Goal: Task Accomplishment & Management: Use online tool/utility

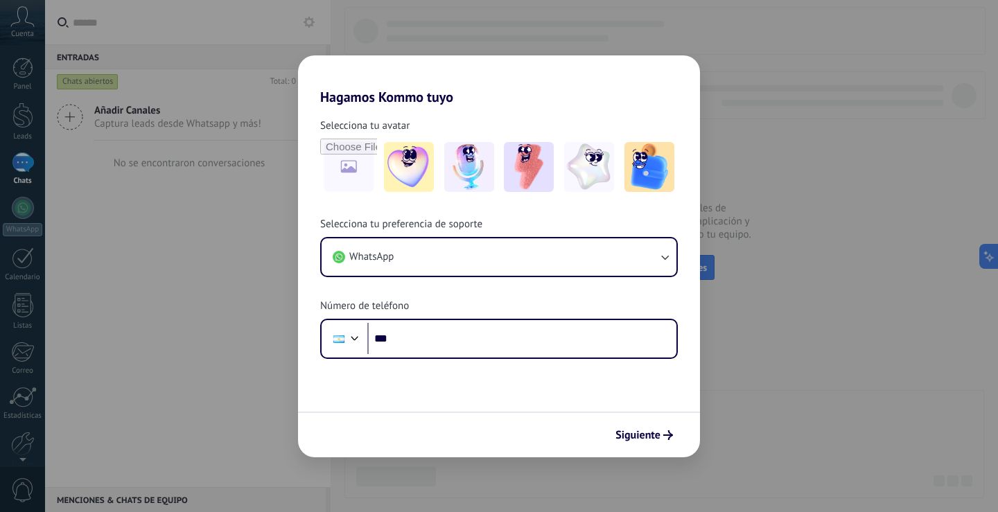
click at [750, 356] on div "Hagamos Kommo tuyo Selecciona tu avatar Selecciona tu preferencia de soporte Wh…" at bounding box center [499, 256] width 998 height 512
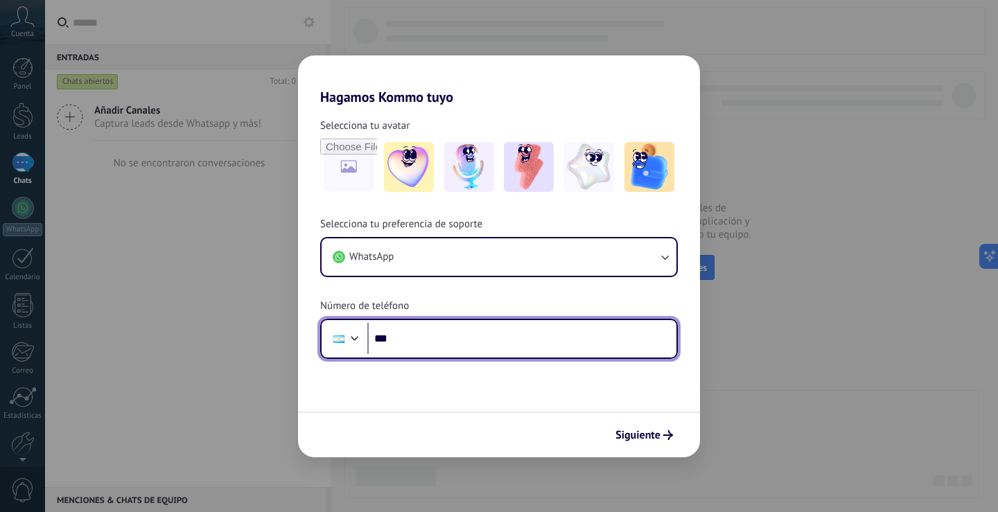
click at [524, 346] on input "***" at bounding box center [521, 339] width 309 height 32
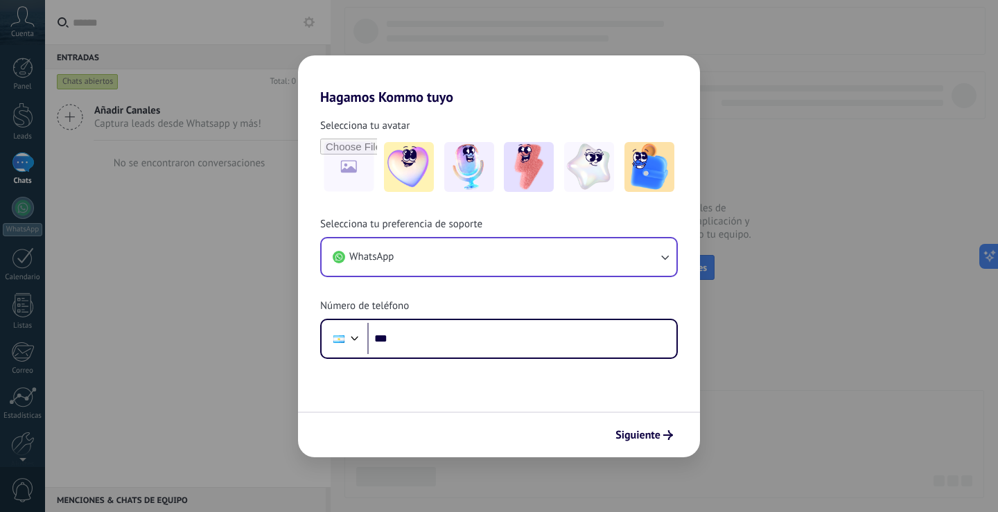
click at [547, 249] on button "WhatsApp" at bounding box center [499, 256] width 355 height 37
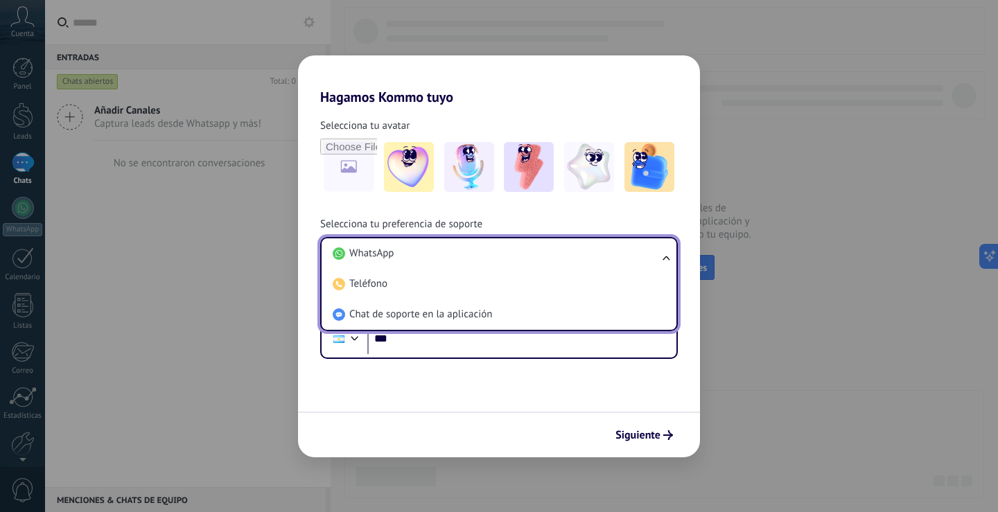
click at [547, 249] on li "WhatsApp" at bounding box center [496, 253] width 338 height 30
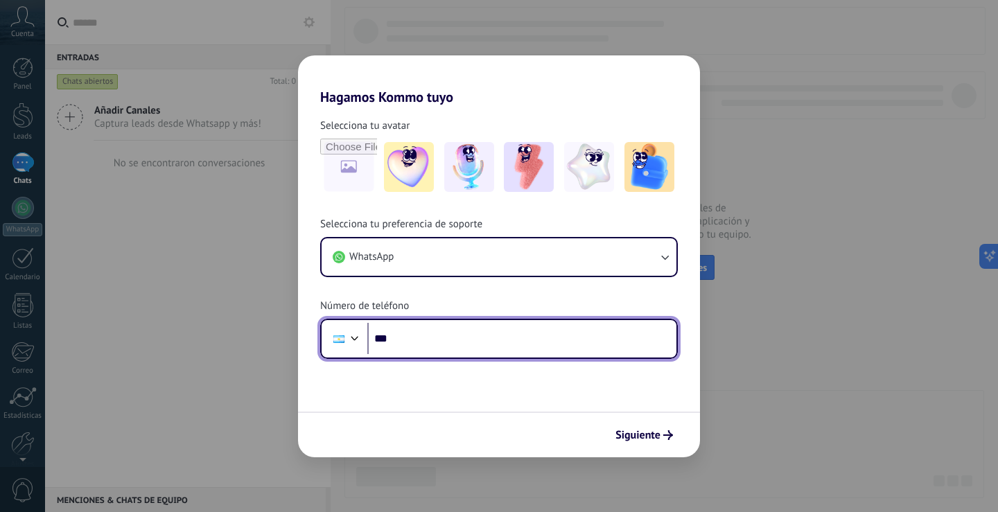
click at [525, 337] on input "***" at bounding box center [521, 339] width 309 height 32
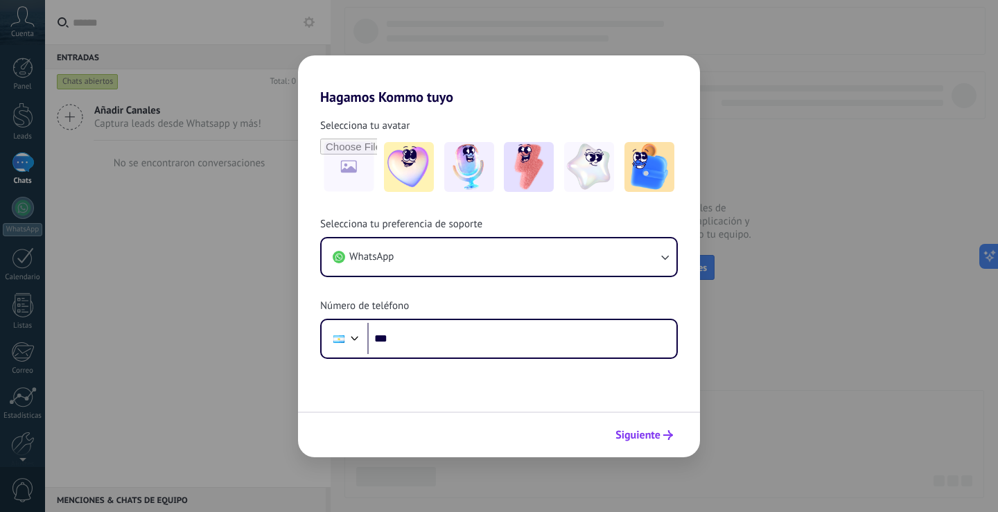
click at [660, 432] on span "Siguiente" at bounding box center [637, 435] width 45 height 10
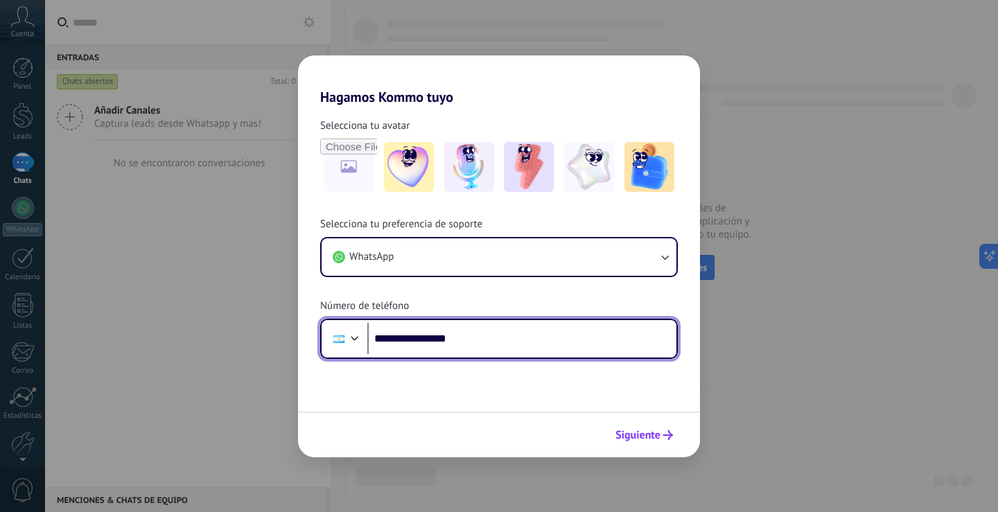
type input "**********"
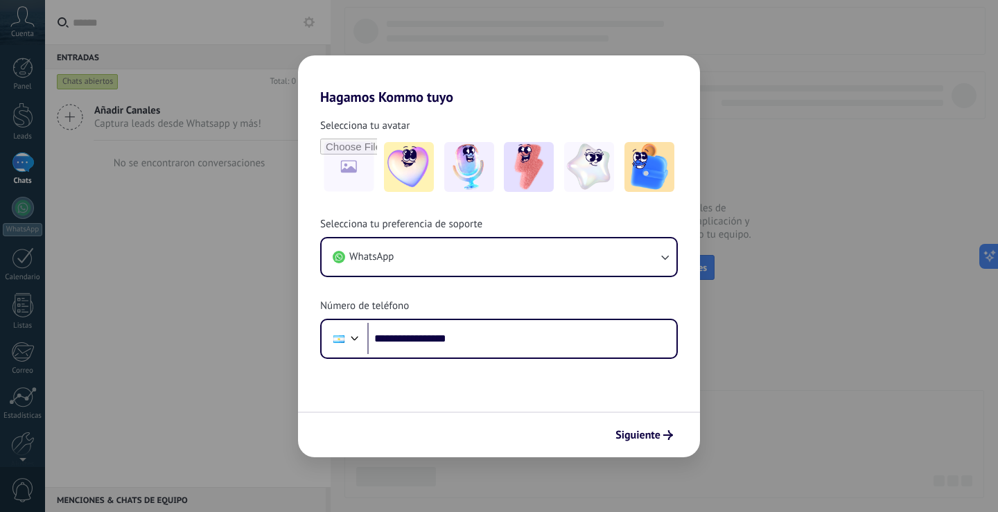
click at [659, 432] on span "Siguiente" at bounding box center [637, 435] width 45 height 10
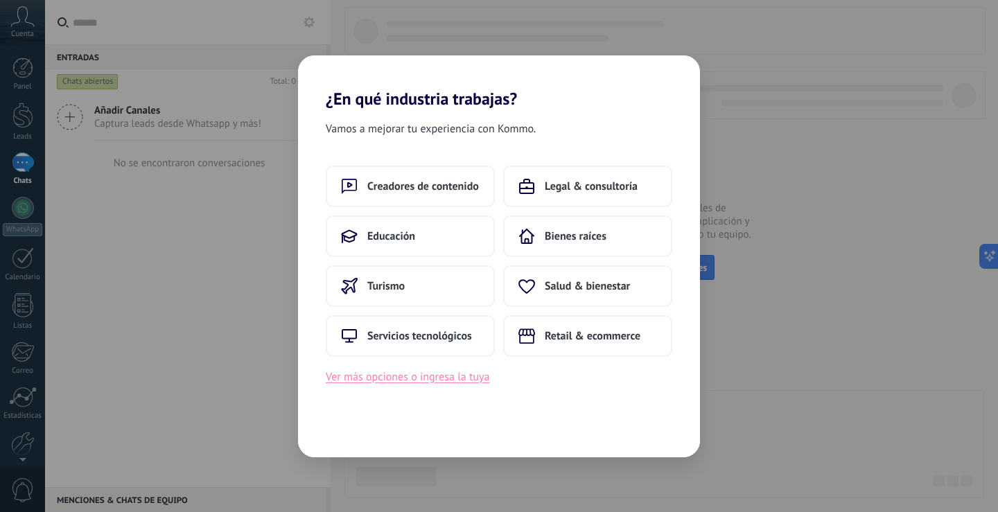
click at [475, 383] on button "Ver más opciones o ingresa la tuya" at bounding box center [408, 377] width 164 height 18
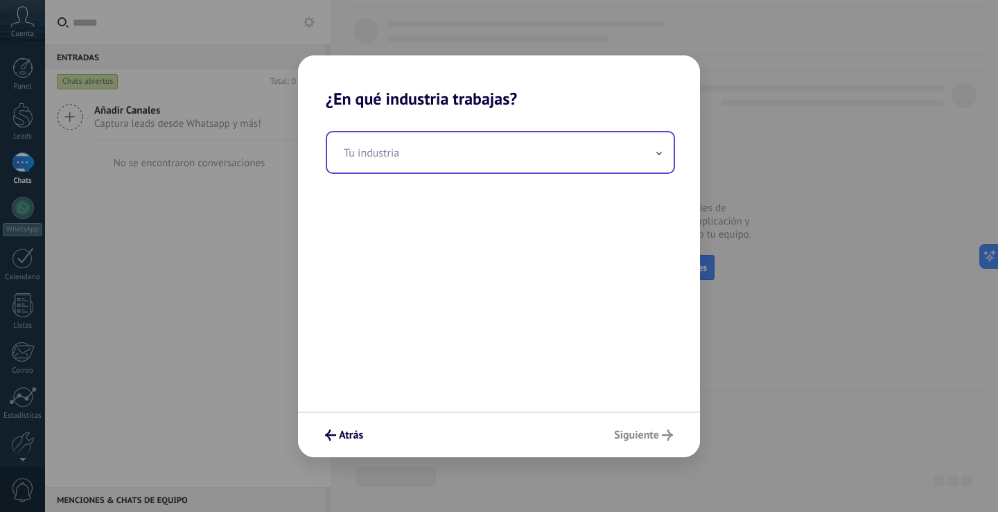
click at [435, 168] on input "text" at bounding box center [500, 152] width 346 height 40
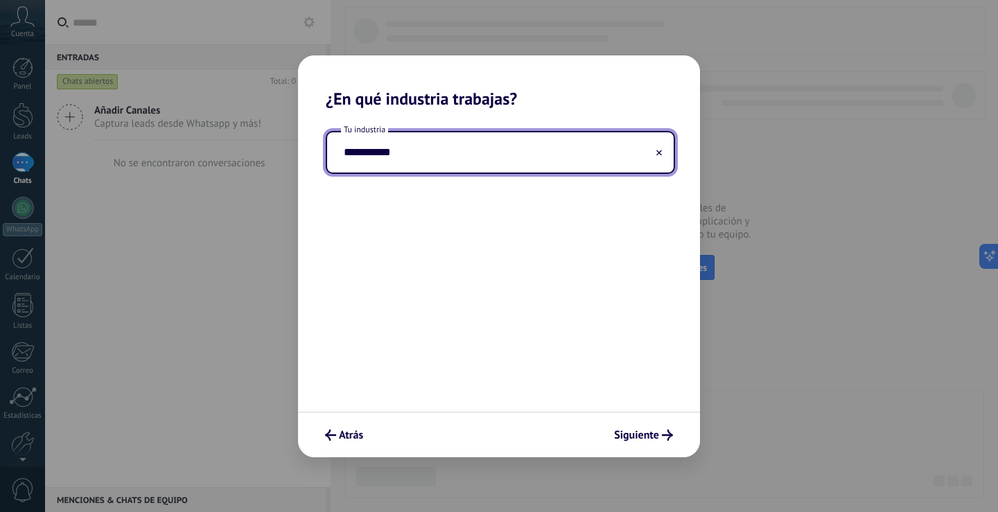
type input "**********"
drag, startPoint x: 572, startPoint y: 286, endPoint x: 455, endPoint y: 227, distance: 130.2
click at [455, 227] on div "**********" at bounding box center [499, 260] width 402 height 303
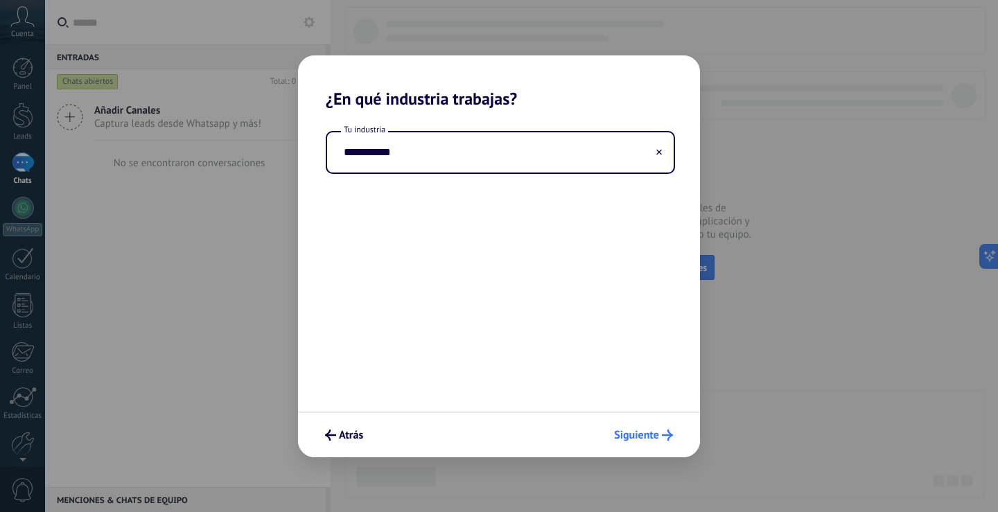
click at [649, 437] on span "Siguiente" at bounding box center [636, 435] width 45 height 10
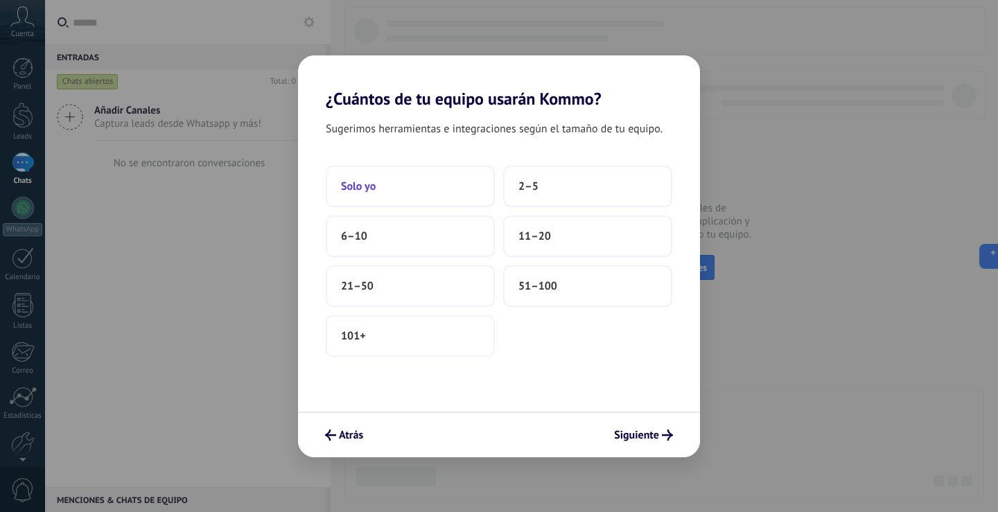
click at [460, 200] on button "Solo yo" at bounding box center [410, 187] width 169 height 42
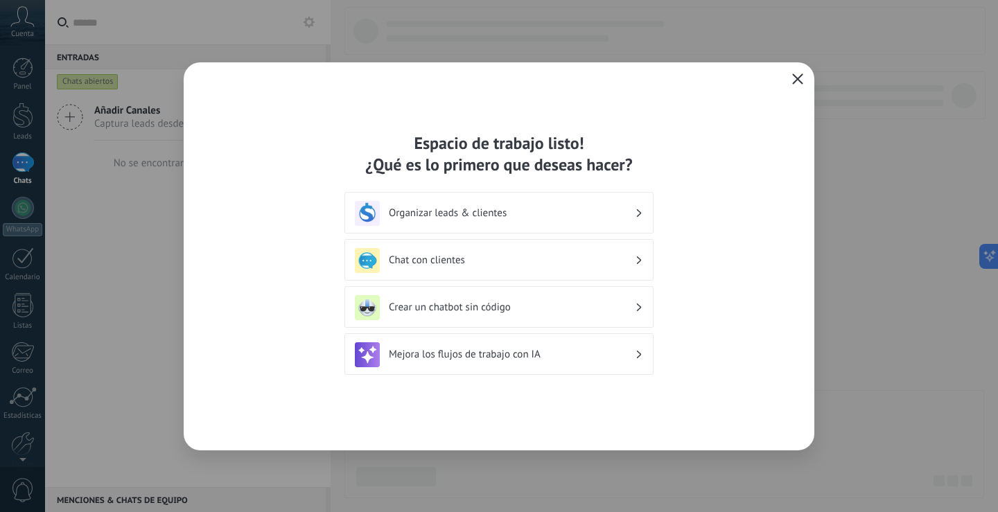
click at [798, 82] on icon "button" at bounding box center [797, 78] width 11 height 11
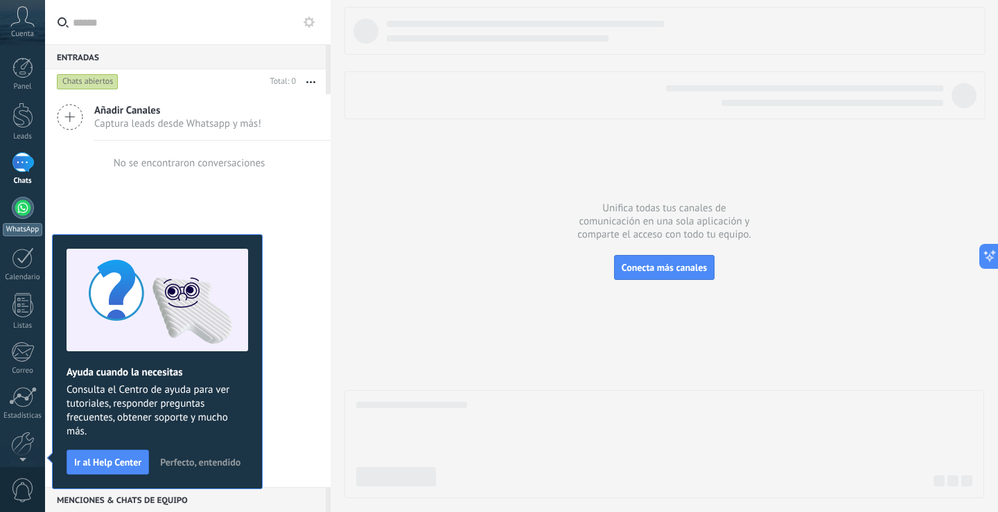
click at [27, 201] on div at bounding box center [23, 208] width 22 height 22
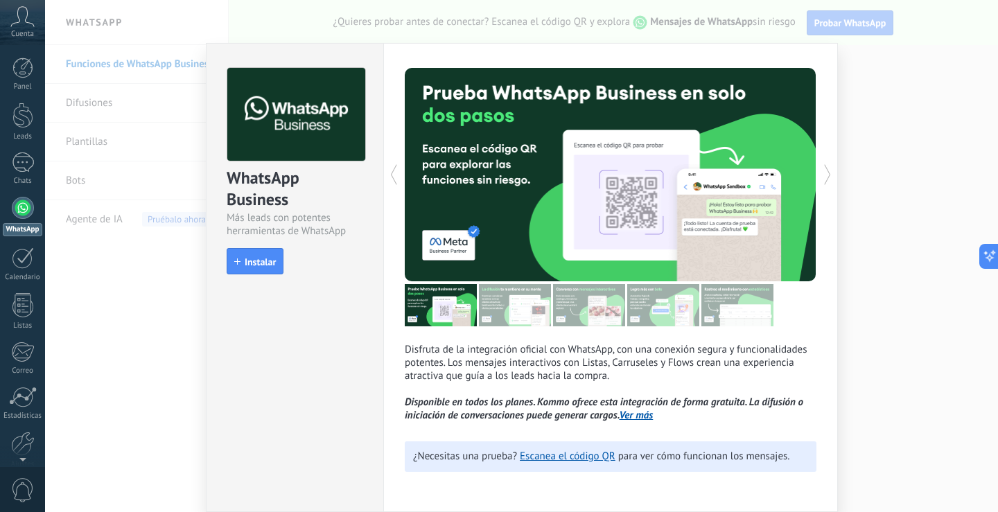
scroll to position [4, 0]
click at [558, 459] on link "Escanea el código QR" at bounding box center [568, 456] width 96 height 13
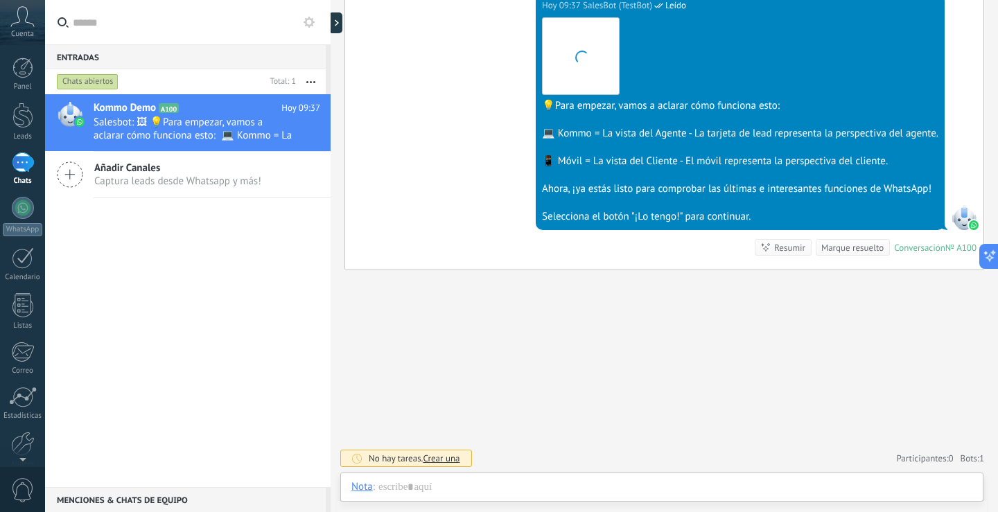
scroll to position [21, 0]
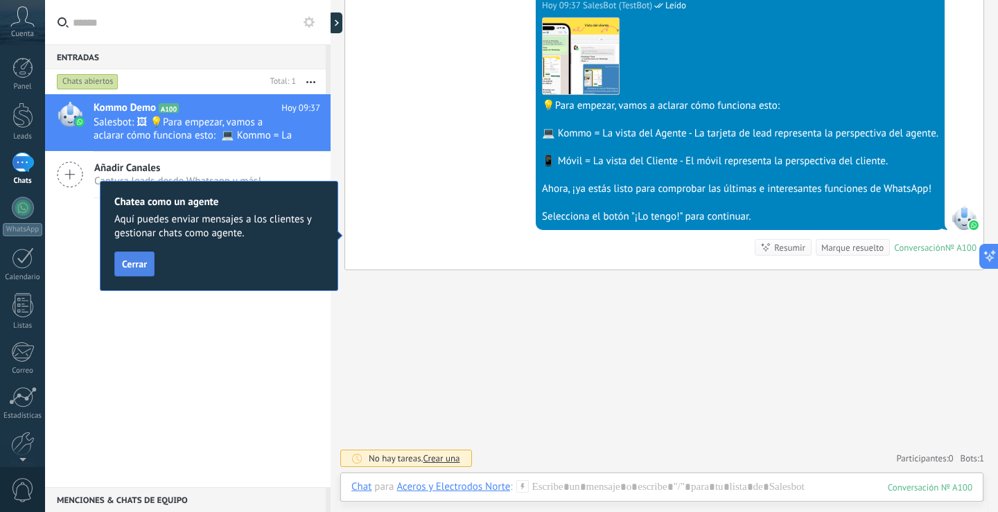
click at [144, 269] on span "Cerrar" at bounding box center [134, 264] width 25 height 10
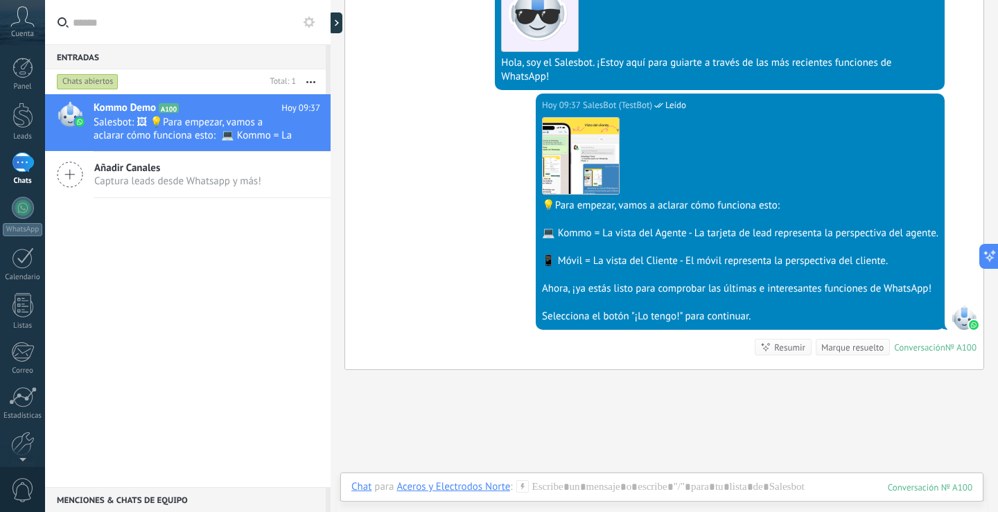
scroll to position [319, 0]
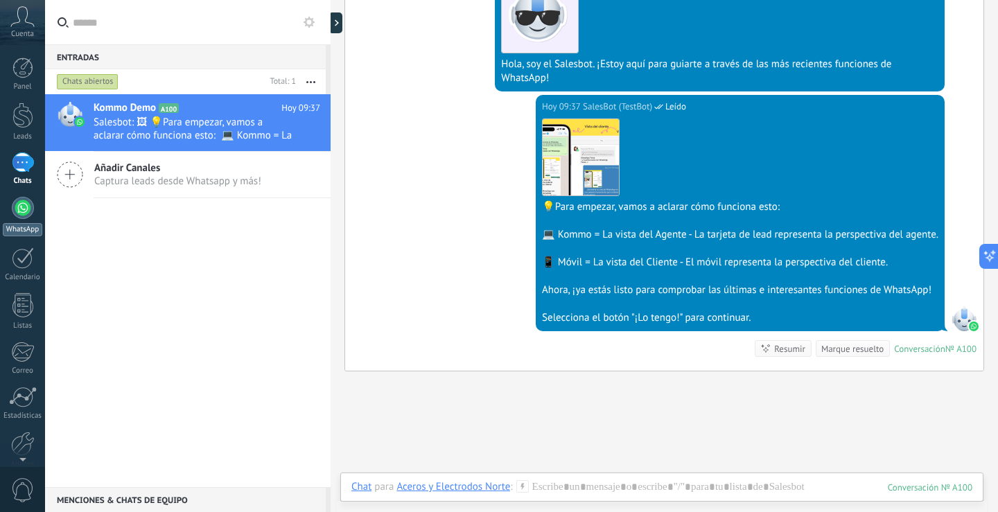
click at [28, 214] on div at bounding box center [23, 208] width 22 height 22
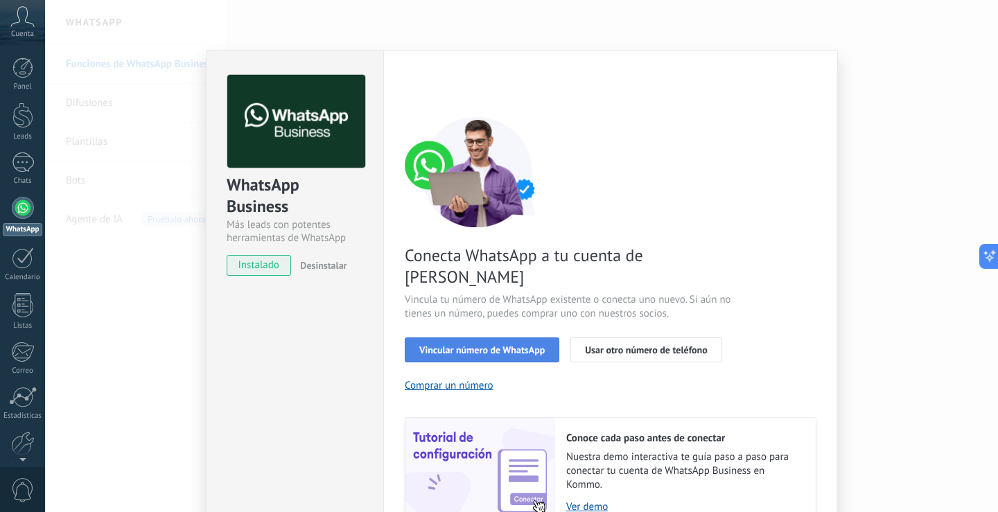
scroll to position [29, 0]
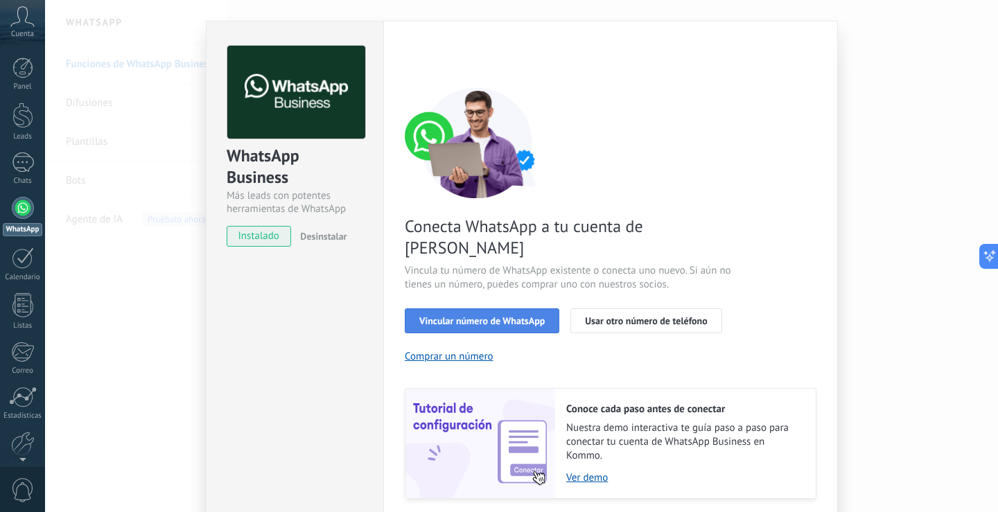
click at [513, 316] on span "Vincular número de WhatsApp" at bounding box center [481, 321] width 125 height 10
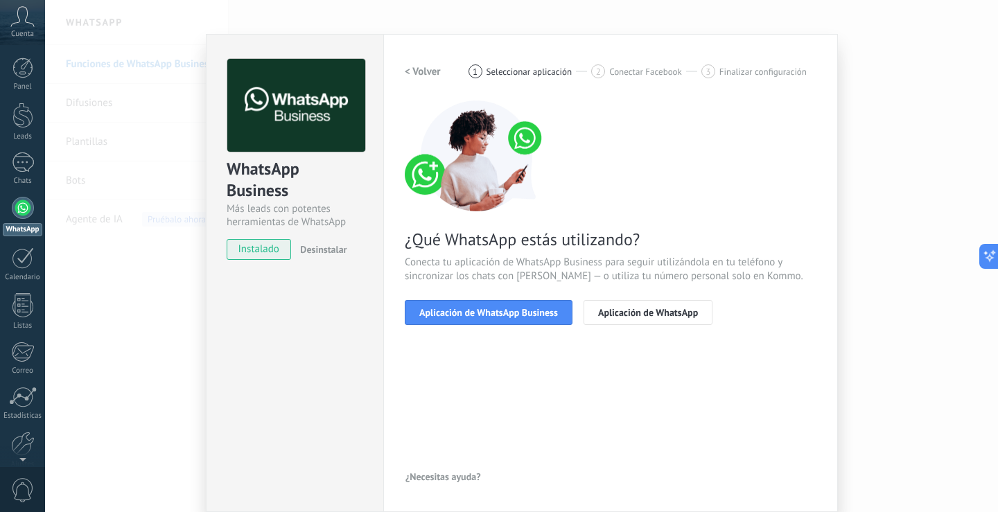
scroll to position [16, 0]
click at [523, 316] on span "Aplicación de WhatsApp Business" at bounding box center [488, 313] width 139 height 10
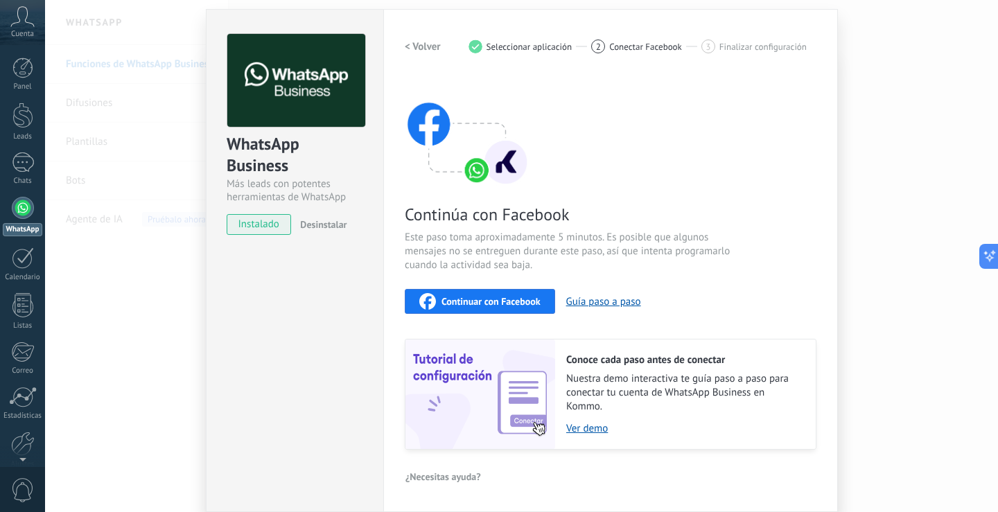
scroll to position [40, 0]
click at [621, 299] on button "Guía paso a paso" at bounding box center [603, 302] width 75 height 13
click at [469, 301] on span "Continuar con Facebook" at bounding box center [490, 302] width 99 height 10
click at [902, 112] on div "WhatsApp Business Más leads con potentes herramientas de WhatsApp instalado Des…" at bounding box center [521, 256] width 953 height 512
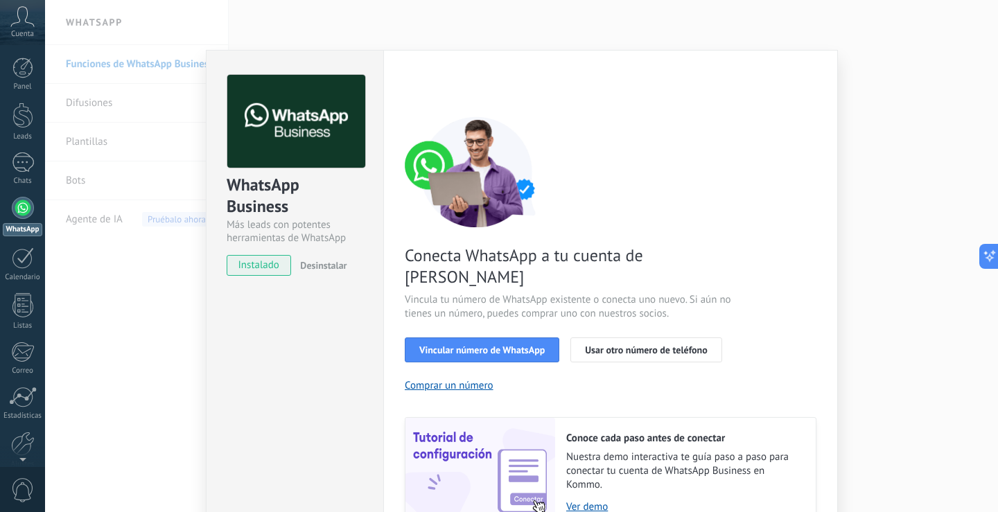
click at [909, 132] on div "WhatsApp Business Más leads con potentes herramientas de WhatsApp instalado Des…" at bounding box center [521, 256] width 953 height 512
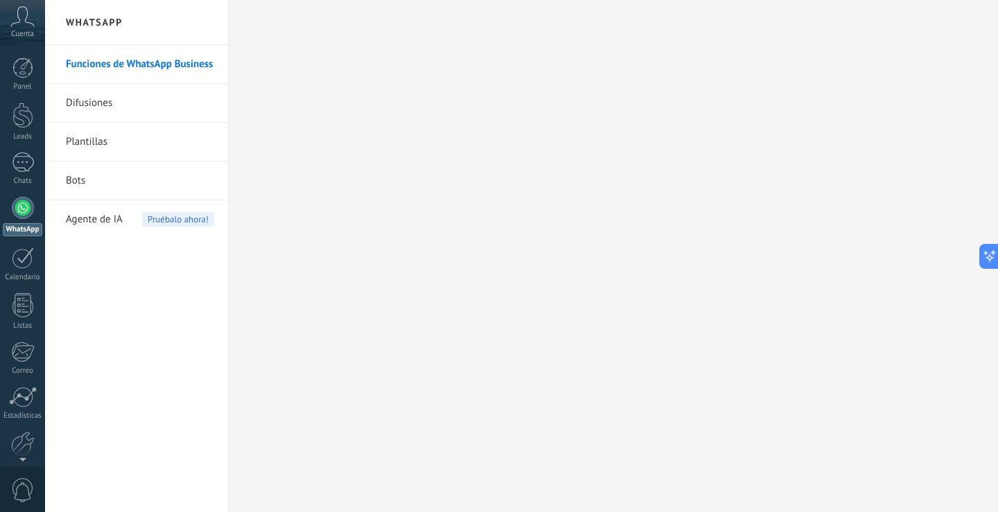
click at [18, 30] on span "Cuenta" at bounding box center [22, 34] width 23 height 9
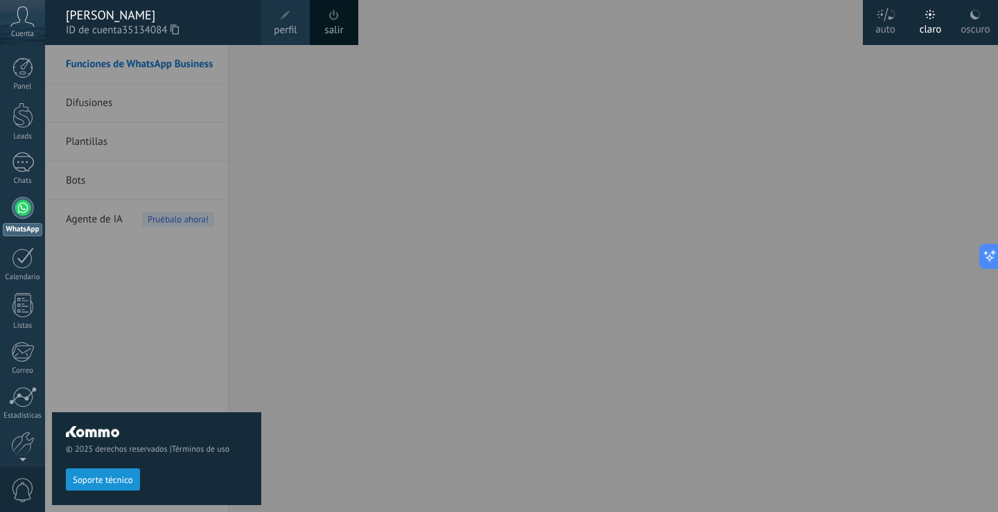
click at [327, 19] on span at bounding box center [333, 15] width 15 height 15
